Goal: Navigation & Orientation: Find specific page/section

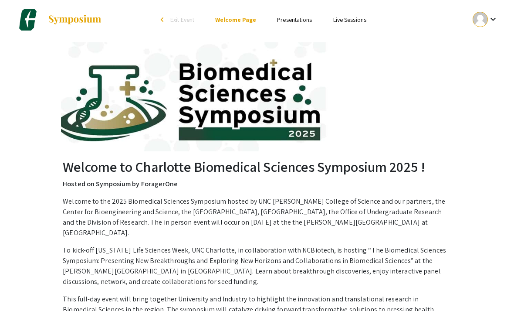
click at [255, 27] on div "keyboard_arrow_down" at bounding box center [486, 20] width 30 height 20
click at [255, 47] on button "My Account" at bounding box center [481, 43] width 54 height 21
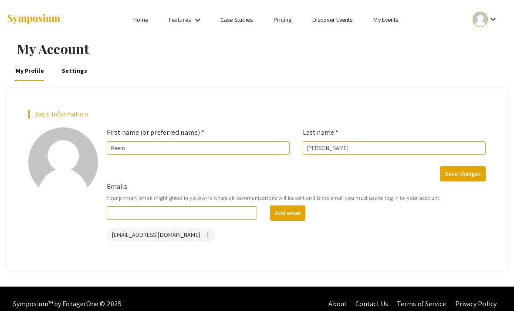
click at [255, 23] on link "My Events" at bounding box center [386, 20] width 25 height 8
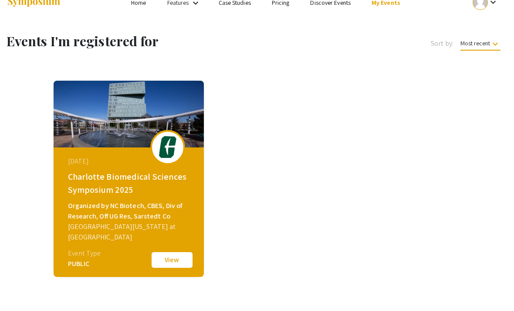
scroll to position [17, 0]
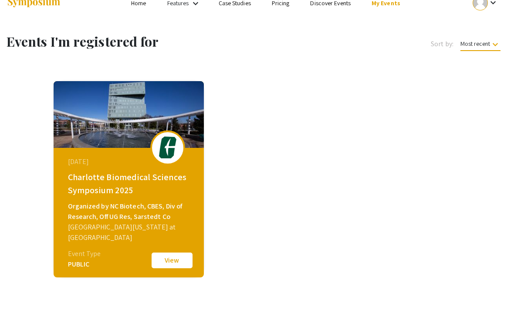
click at [171, 265] on button "View" at bounding box center [172, 260] width 44 height 18
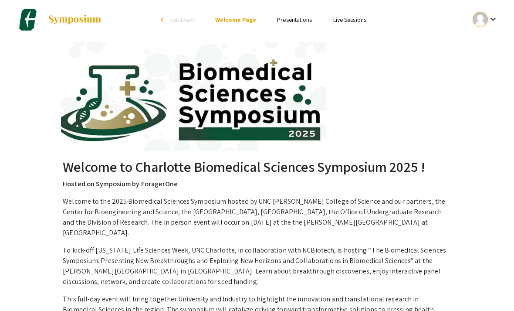
click at [255, 18] on link "Presentations" at bounding box center [294, 20] width 35 height 8
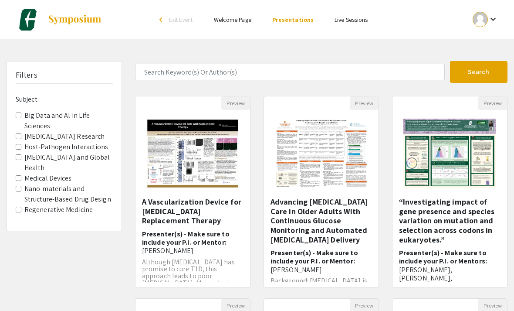
click at [255, 24] on link "Live Sessions" at bounding box center [351, 20] width 33 height 8
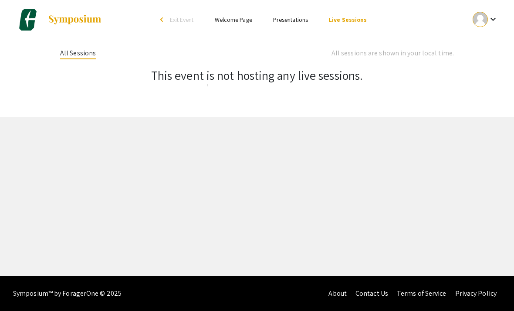
click at [27, 24] on img at bounding box center [28, 20] width 22 height 22
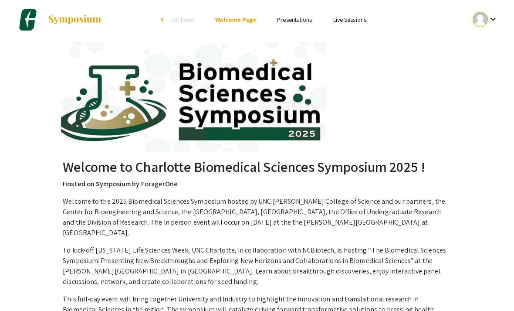
click at [165, 22] on div "arrow_back_ios" at bounding box center [163, 19] width 5 height 5
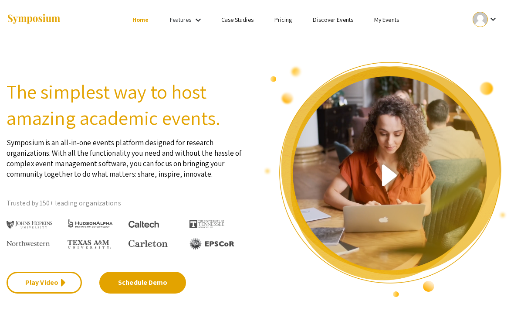
click at [255, 22] on link "My Events" at bounding box center [386, 20] width 25 height 8
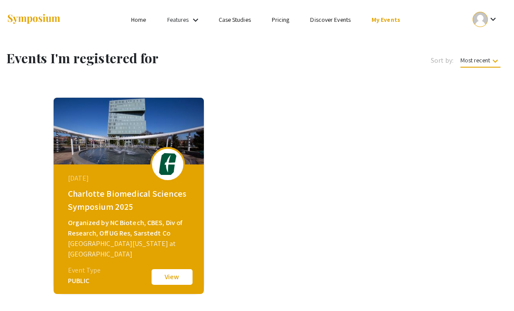
click at [255, 20] on mat-icon "keyboard_arrow_down" at bounding box center [493, 19] width 10 height 10
click at [255, 65] on button "My Submissions" at bounding box center [481, 64] width 54 height 21
